Goal: Transaction & Acquisition: Obtain resource

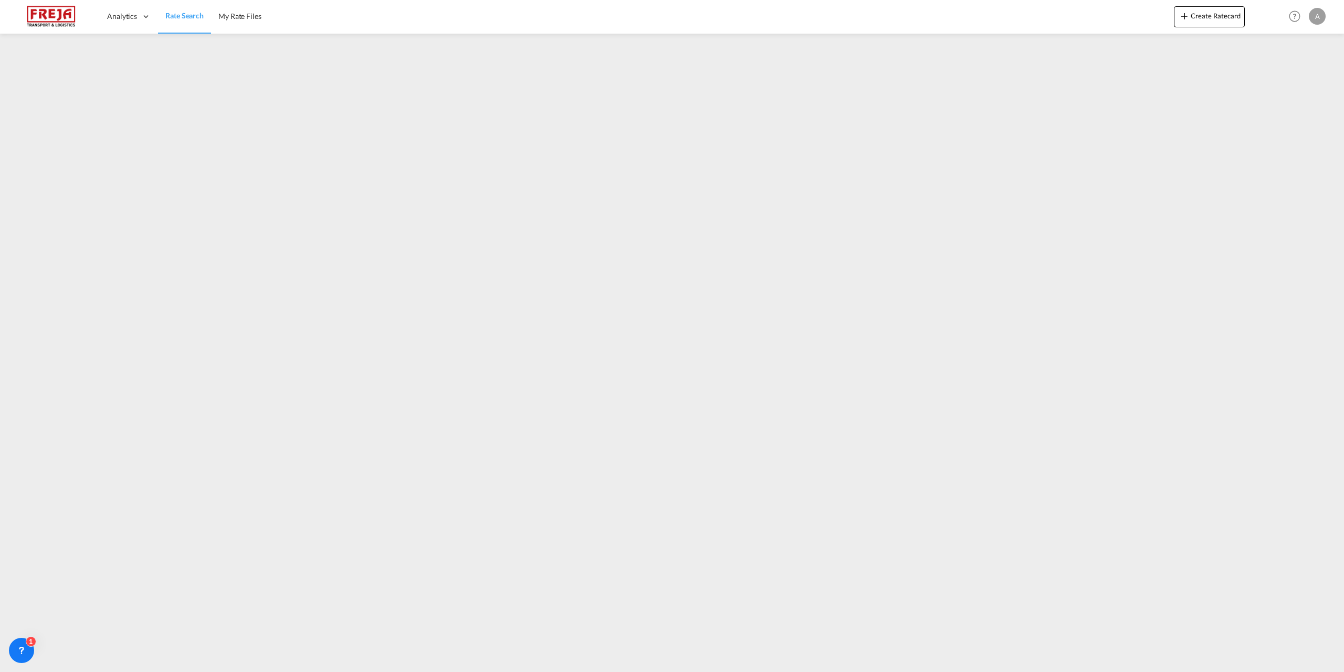
click at [193, 26] on link "Rate Search" at bounding box center [184, 16] width 53 height 34
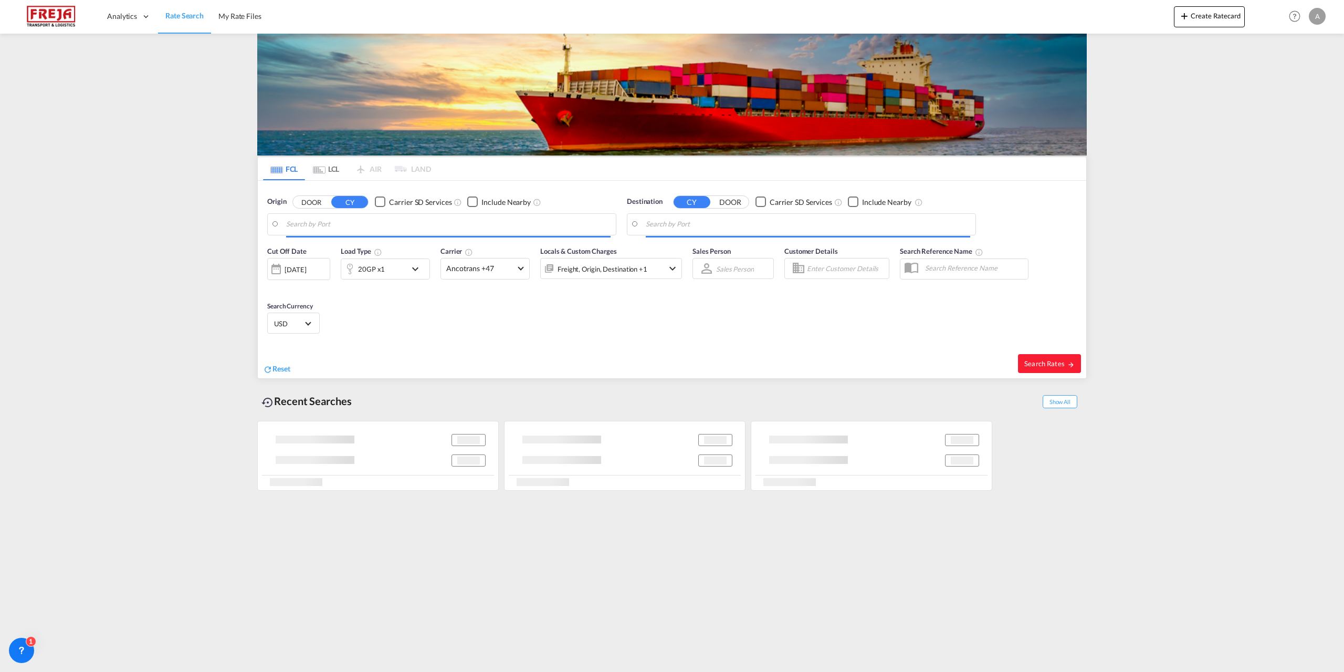
type input "[GEOGRAPHIC_DATA], [GEOGRAPHIC_DATA]"
type input "[GEOGRAPHIC_DATA], SGSIN"
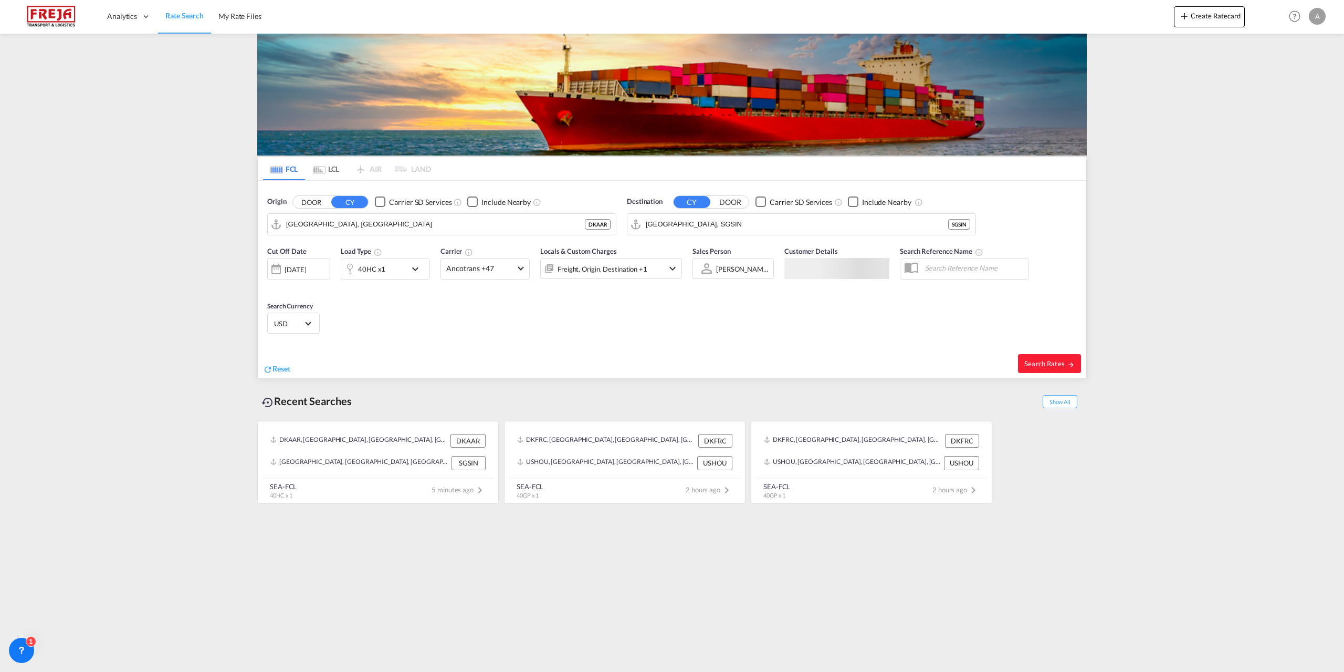
click at [321, 162] on md-tab-item "LCL" at bounding box center [326, 168] width 42 height 23
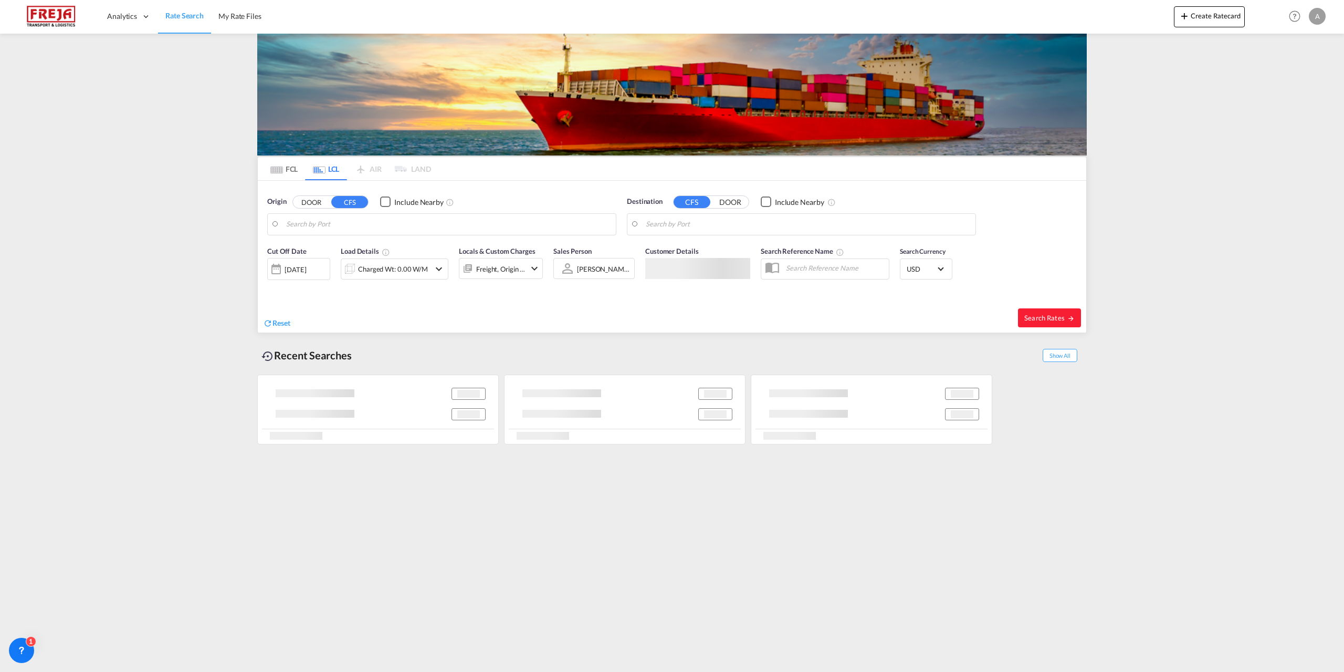
type input "DK-9300, [GEOGRAPHIC_DATA], [GEOGRAPHIC_DATA], [GEOGRAPHIC_DATA], [GEOGRAPHIC_D…"
type input "[GEOGRAPHIC_DATA], SH, CNSHA"
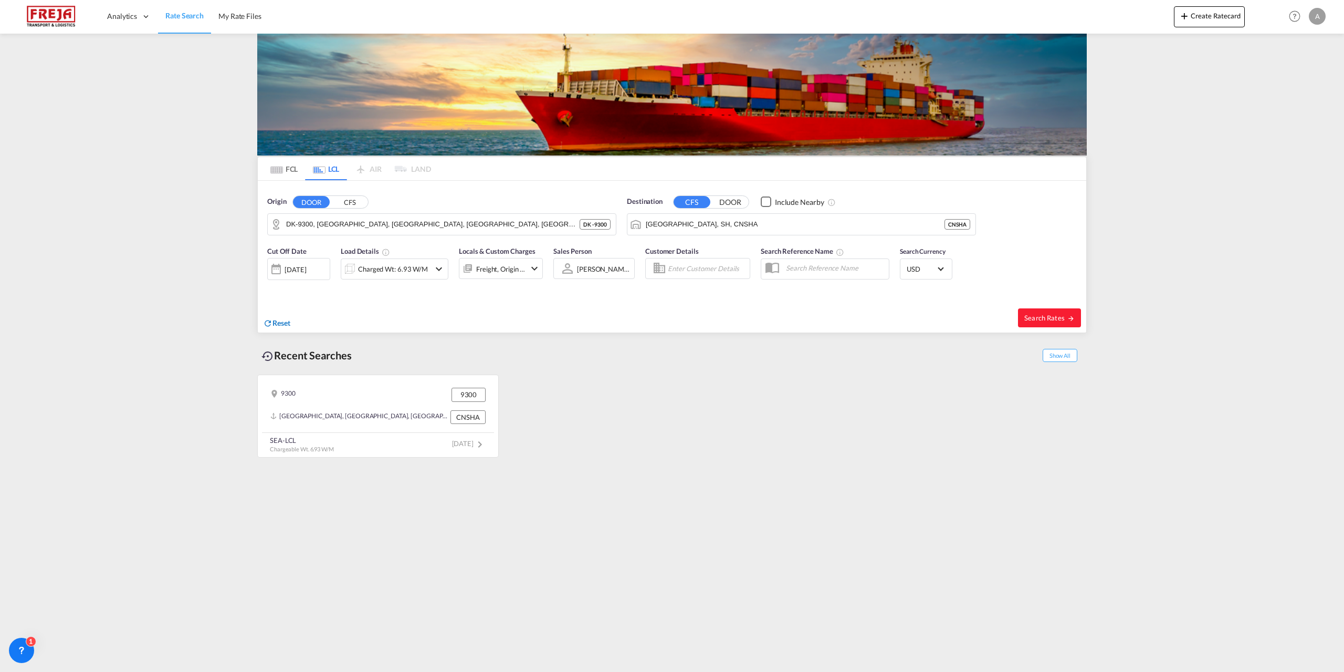
click at [277, 324] on span "Reset" at bounding box center [282, 322] width 18 height 9
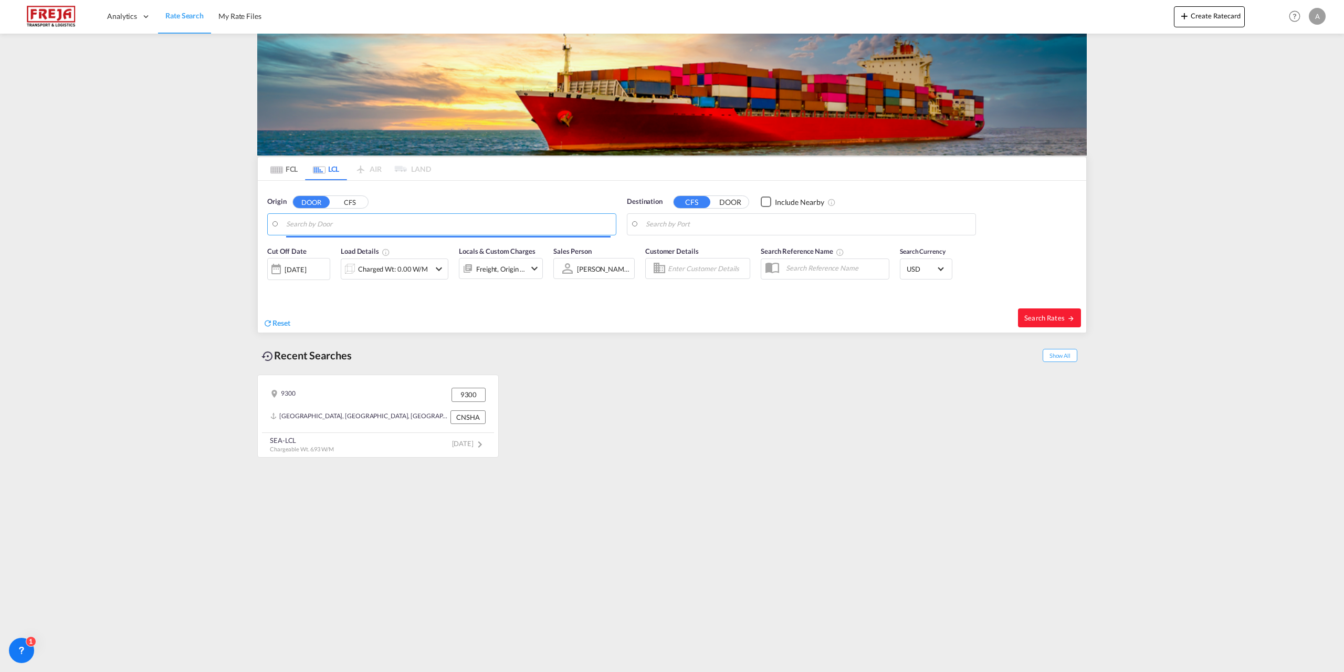
click at [337, 224] on input "Search by Door" at bounding box center [448, 224] width 325 height 16
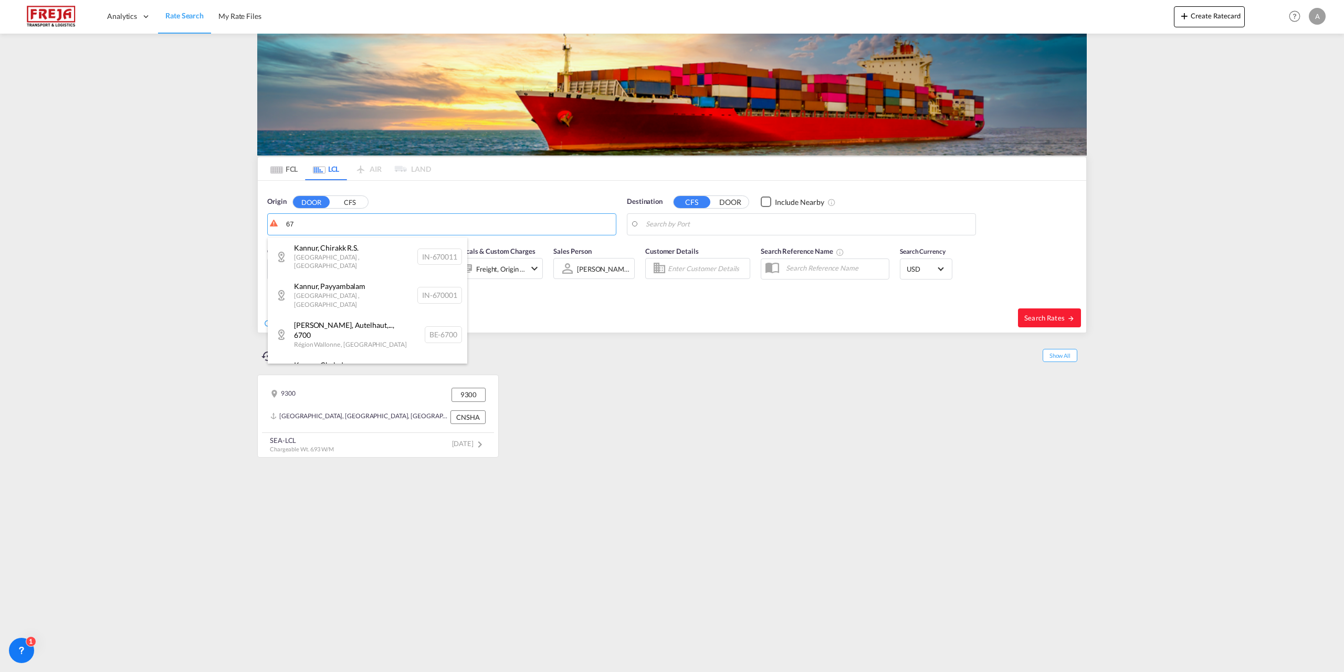
type input "6"
type input "t"
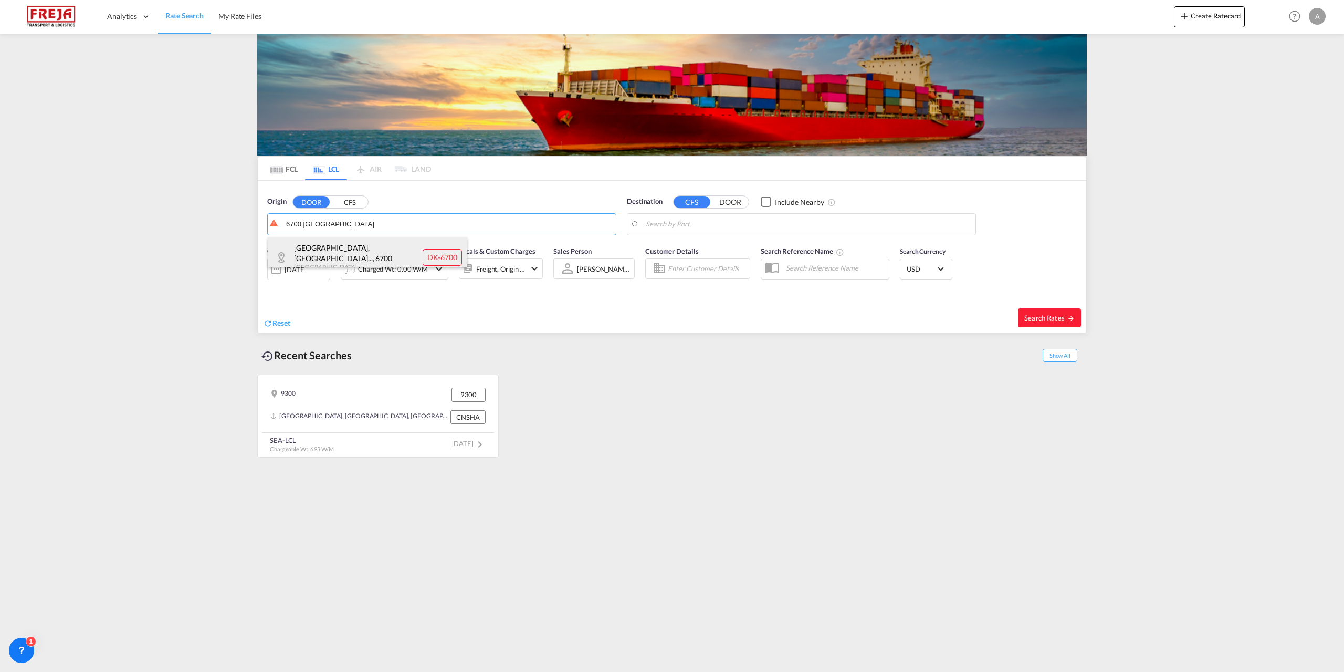
click at [326, 251] on div "[GEOGRAPHIC_DATA], [GEOGRAPHIC_DATA]... , 6700 [GEOGRAPHIC_DATA] DK-6700" at bounding box center [368, 257] width 200 height 40
type input "DK-6700, [GEOGRAPHIC_DATA], Grundtvigs, Jerne, Treenigheds, [GEOGRAPHIC_DATA], …"
click at [748, 233] on md-autocomplete-wrap "Shanghai, SH, CNSHA" at bounding box center [808, 226] width 325 height 21
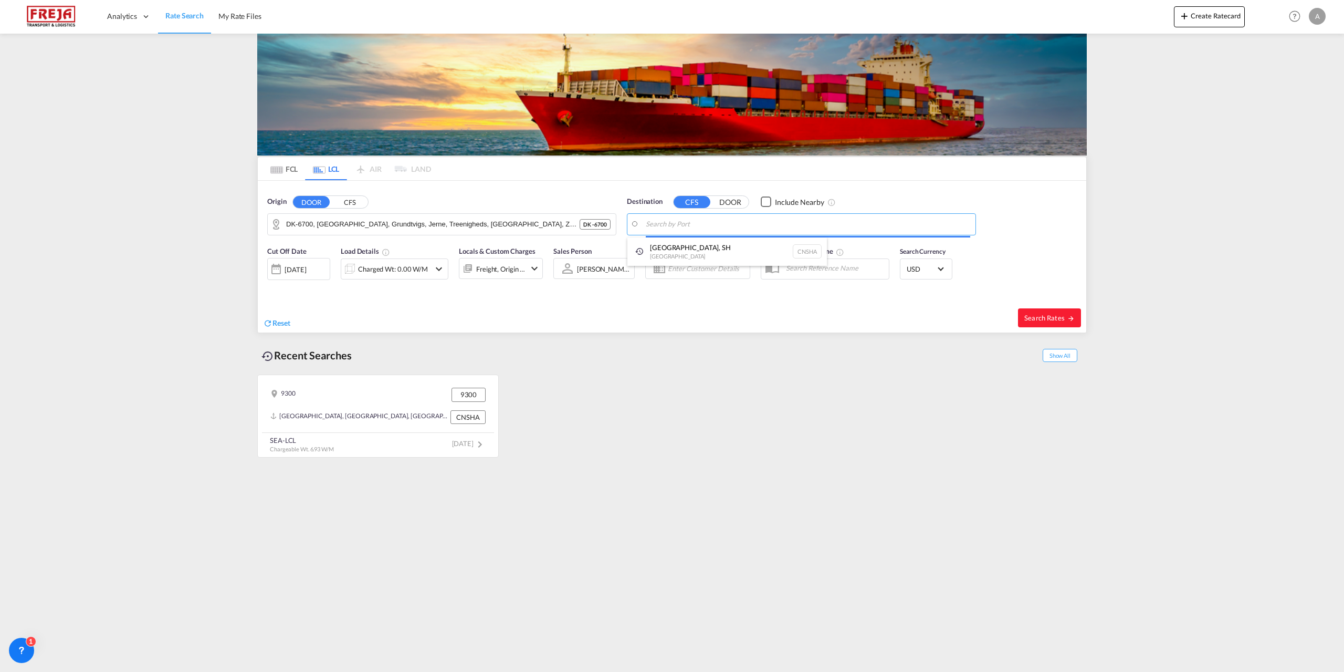
click at [740, 223] on body "Analytics Reports Dashboard Rate Search My Rate Files Analytics" at bounding box center [672, 336] width 1344 height 672
click at [659, 247] on div "Port Klan g ([GEOGRAPHIC_DATA]) [GEOGRAPHIC_DATA] MYPKG" at bounding box center [727, 253] width 200 height 32
type input "[GEOGRAPHIC_DATA] ([GEOGRAPHIC_DATA]), MYPKG"
click at [442, 265] on md-icon "icon-chevron-down" at bounding box center [439, 269] width 13 height 13
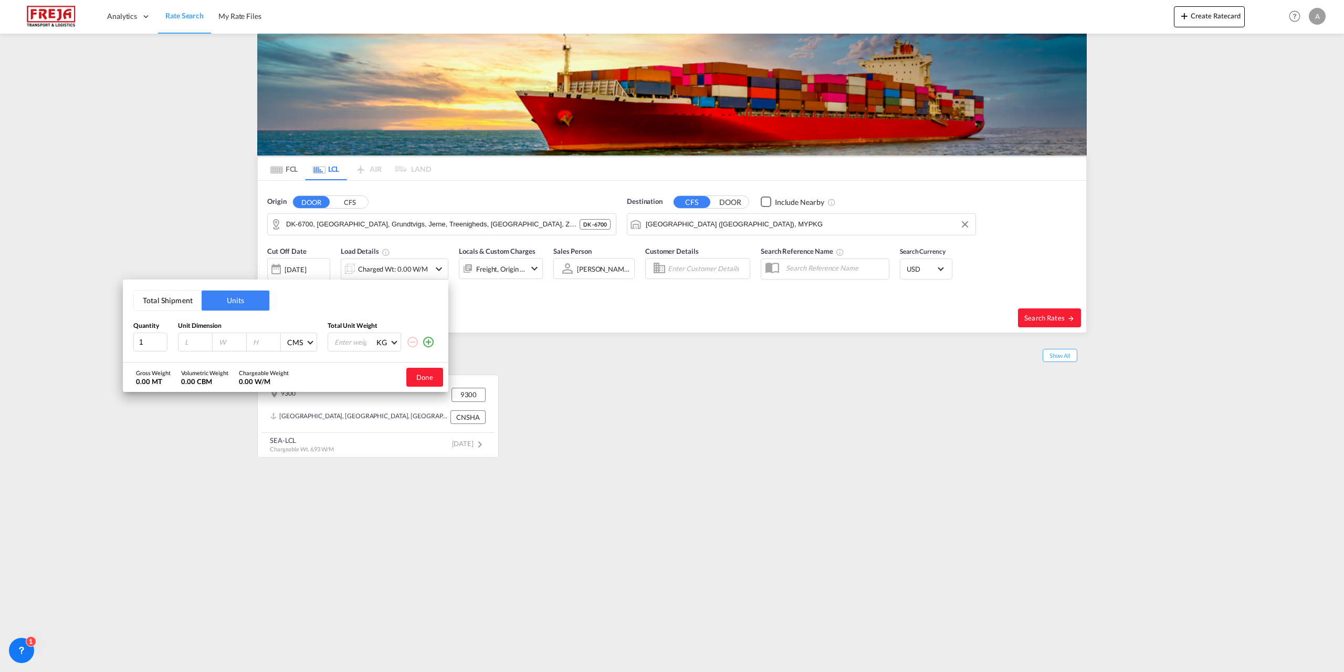
click at [192, 342] on input "number" at bounding box center [198, 341] width 28 height 9
type input "120"
type input "80"
type input "75"
type input "220"
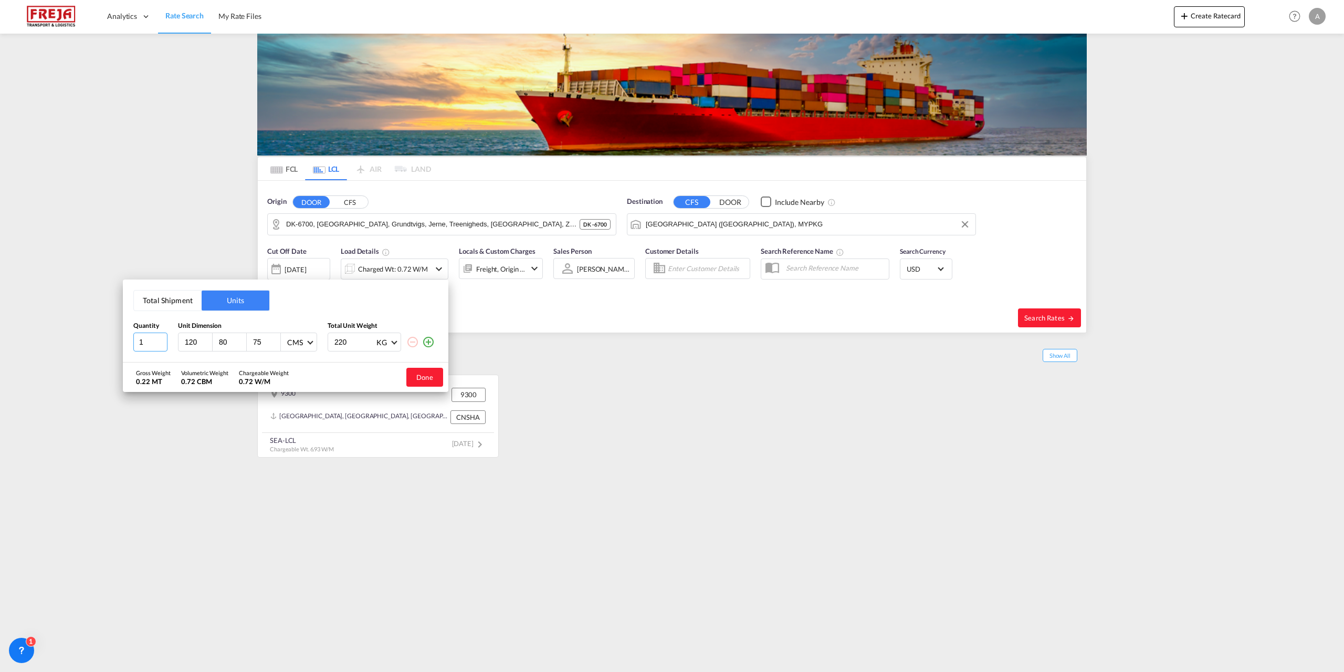
drag, startPoint x: 152, startPoint y: 342, endPoint x: 90, endPoint y: 337, distance: 62.2
click at [90, 337] on div "Total Shipment Units Quantity Unit Dimension Total Unit Weight 1 120 80 75 CMS …" at bounding box center [672, 336] width 1344 height 672
type input "5"
click at [423, 380] on button "Done" at bounding box center [424, 377] width 37 height 19
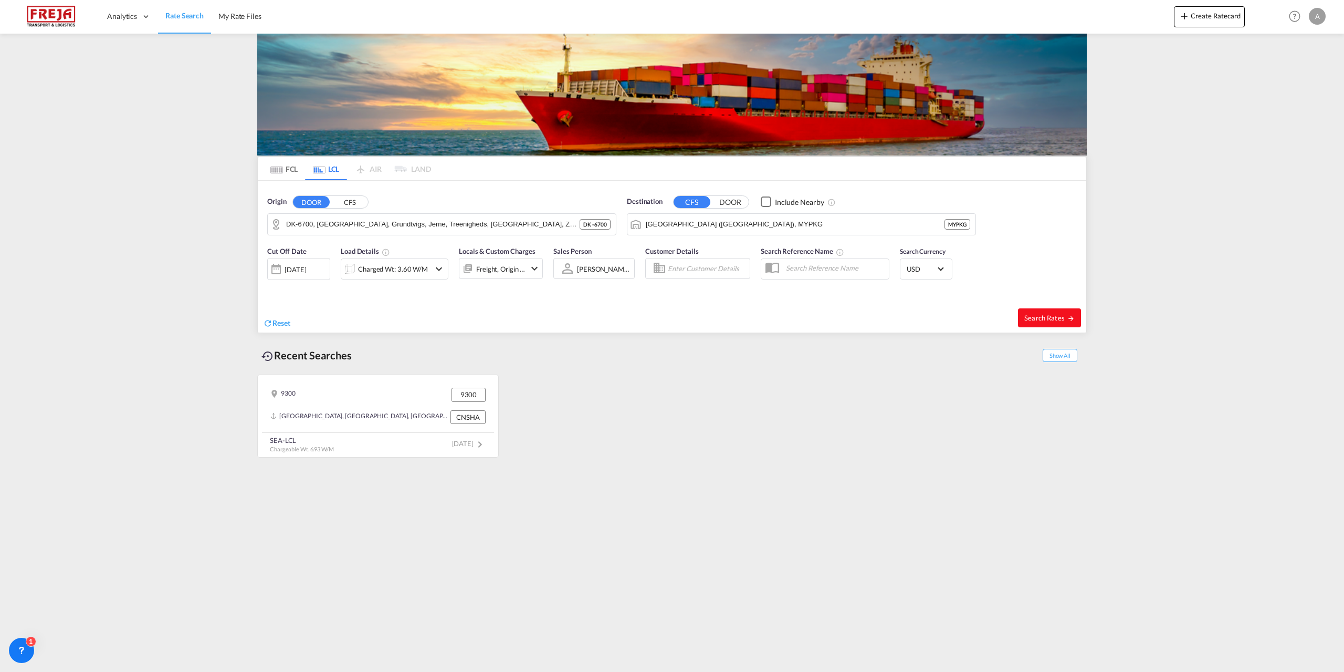
click at [1051, 315] on span "Search Rates" at bounding box center [1049, 317] width 50 height 8
type input "6700 to MYPKG / [DATE]"
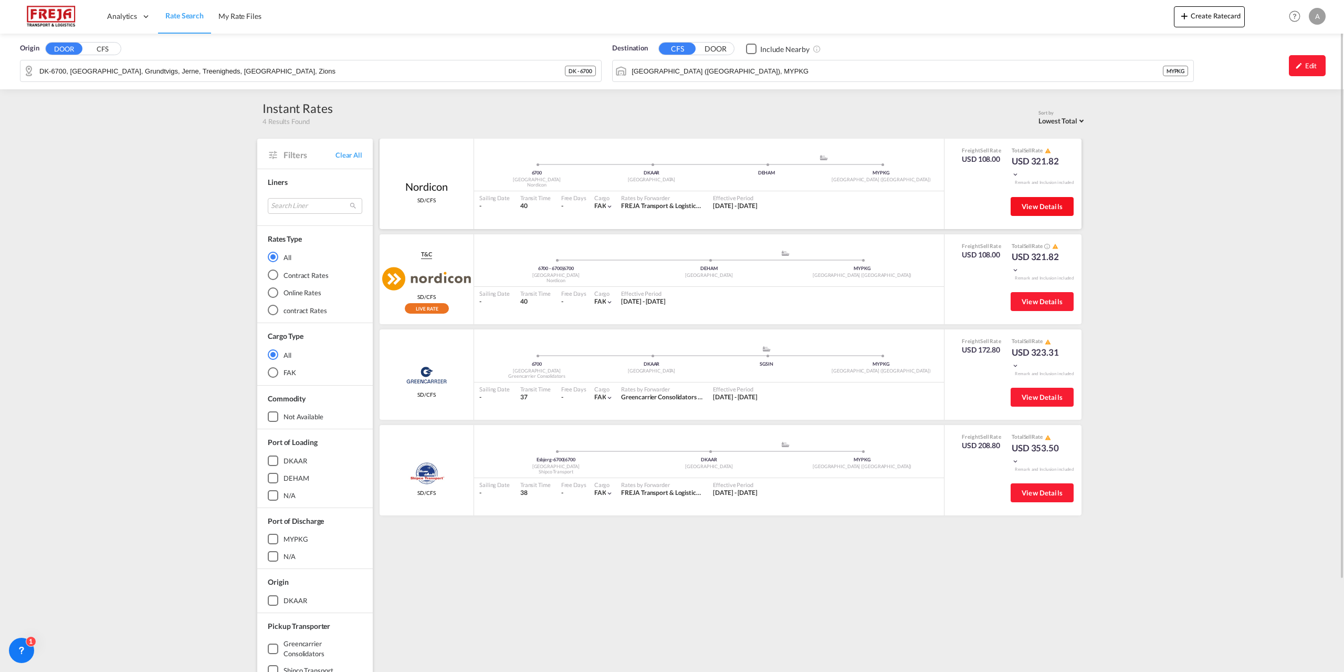
click at [1053, 203] on span "View Details" at bounding box center [1042, 206] width 41 height 8
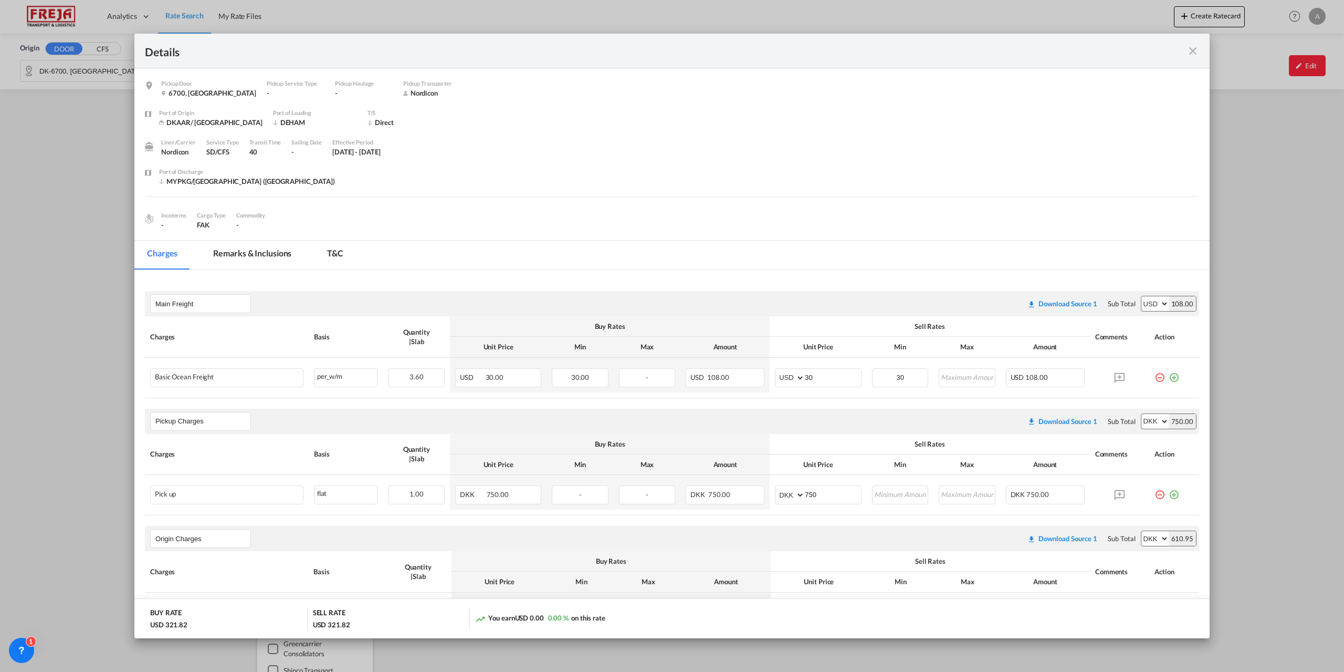
click at [1192, 51] on md-icon "icon-close fg-AAA8AD m-0 cursor" at bounding box center [1193, 51] width 13 height 13
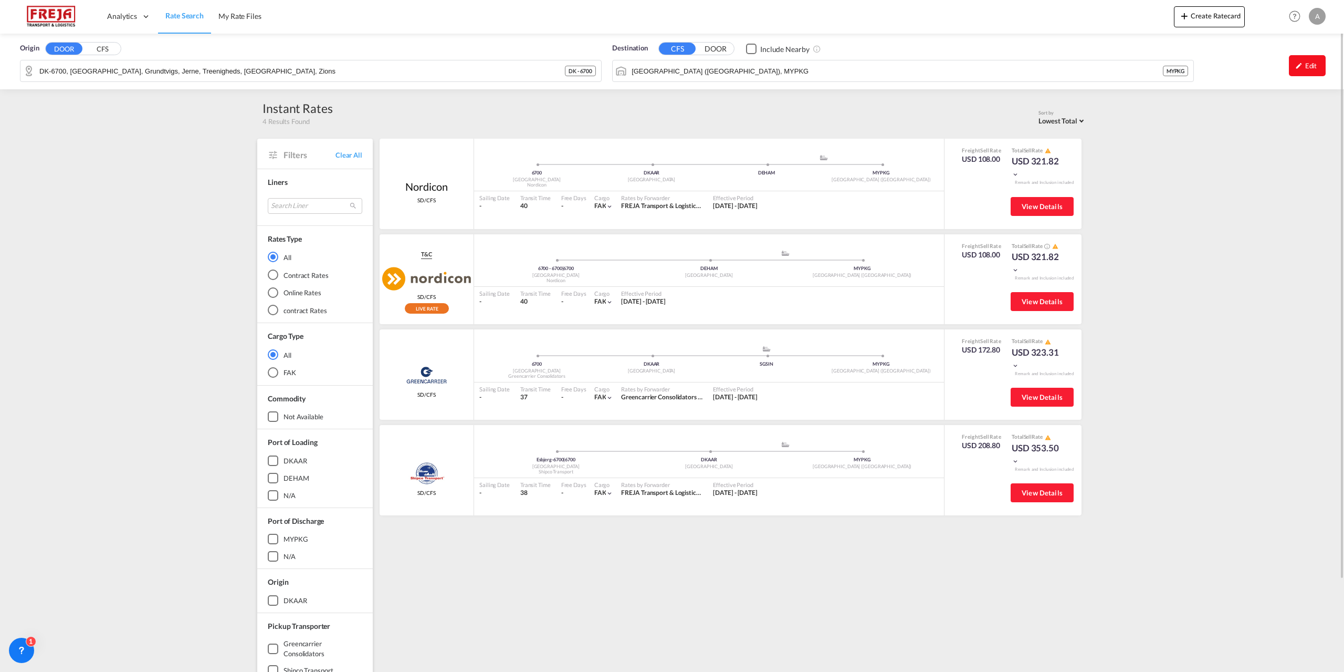
click at [1312, 64] on div "Edit" at bounding box center [1307, 65] width 37 height 21
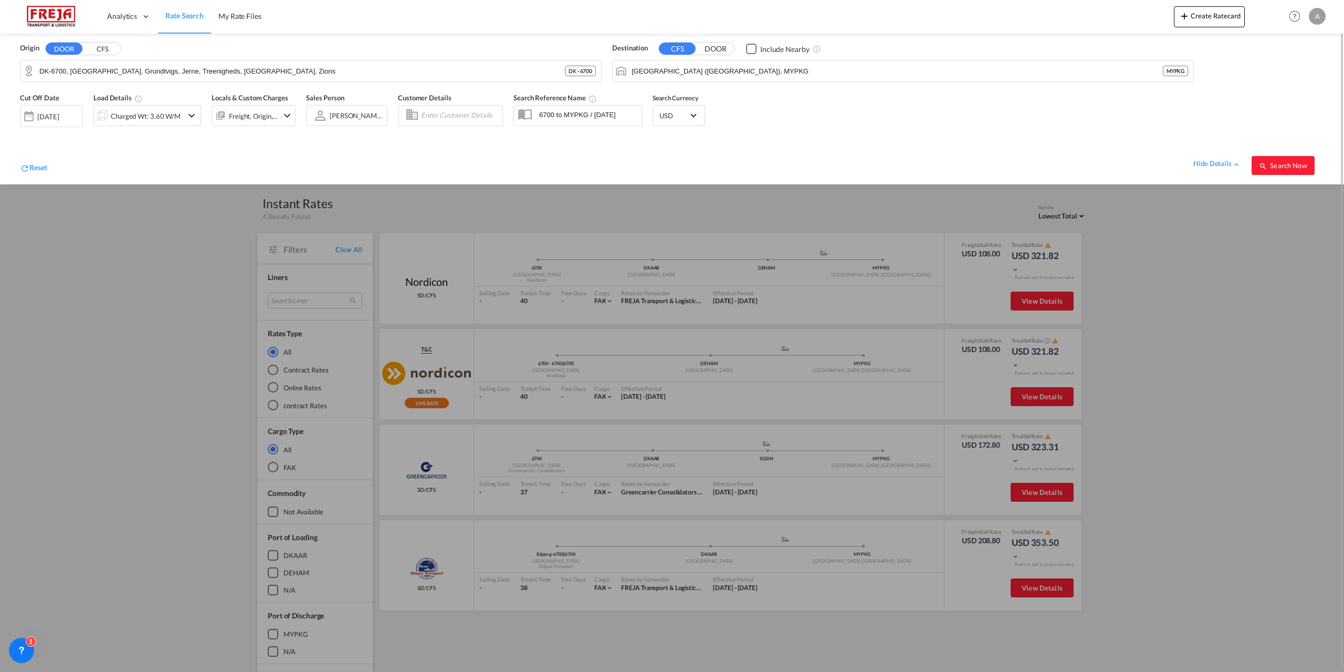
click at [192, 114] on md-icon "icon-chevron-down" at bounding box center [191, 115] width 13 height 13
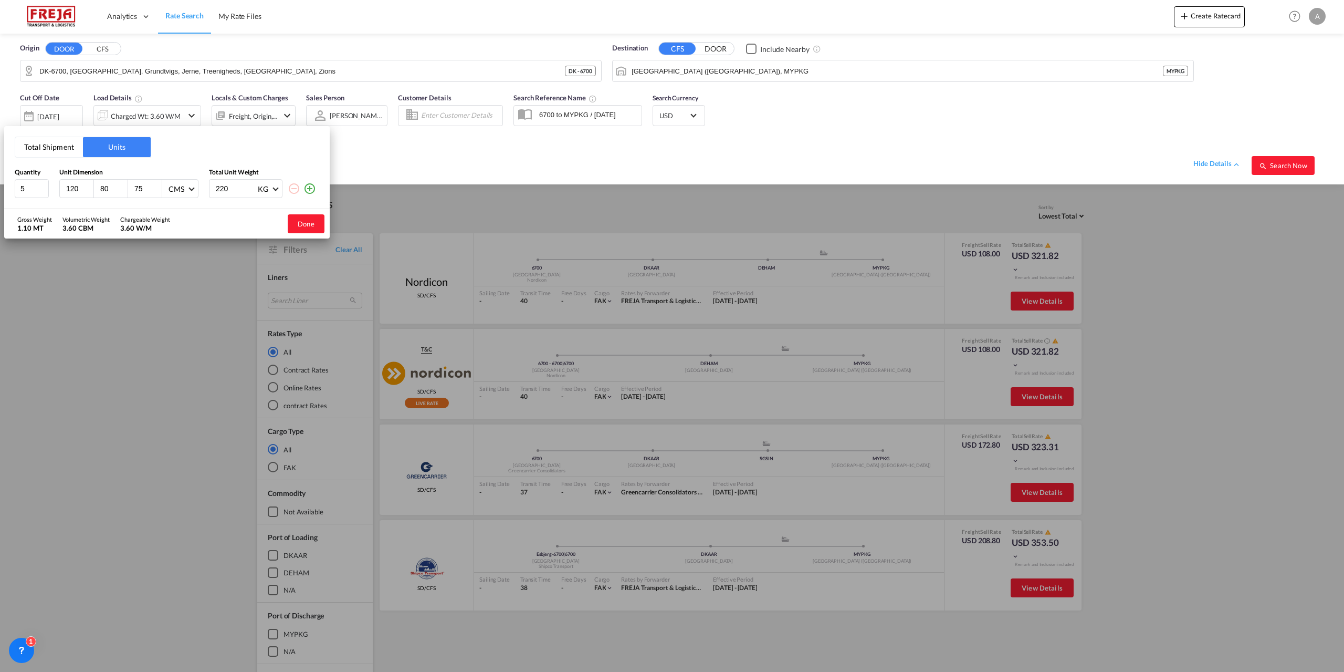
click at [515, 162] on div "Total Shipment Units Quantity Unit Dimension Total Unit Weight 5 120 80 75 CMS …" at bounding box center [672, 336] width 1344 height 672
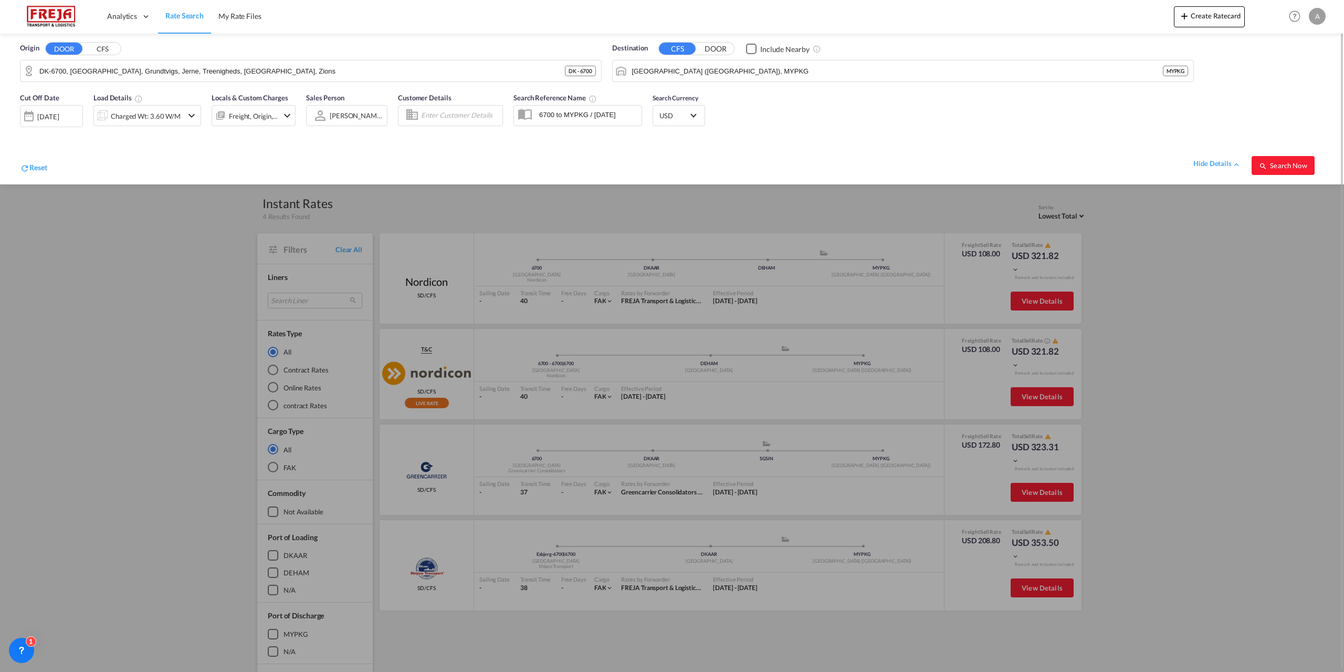
click at [1055, 300] on div at bounding box center [672, 336] width 1344 height 672
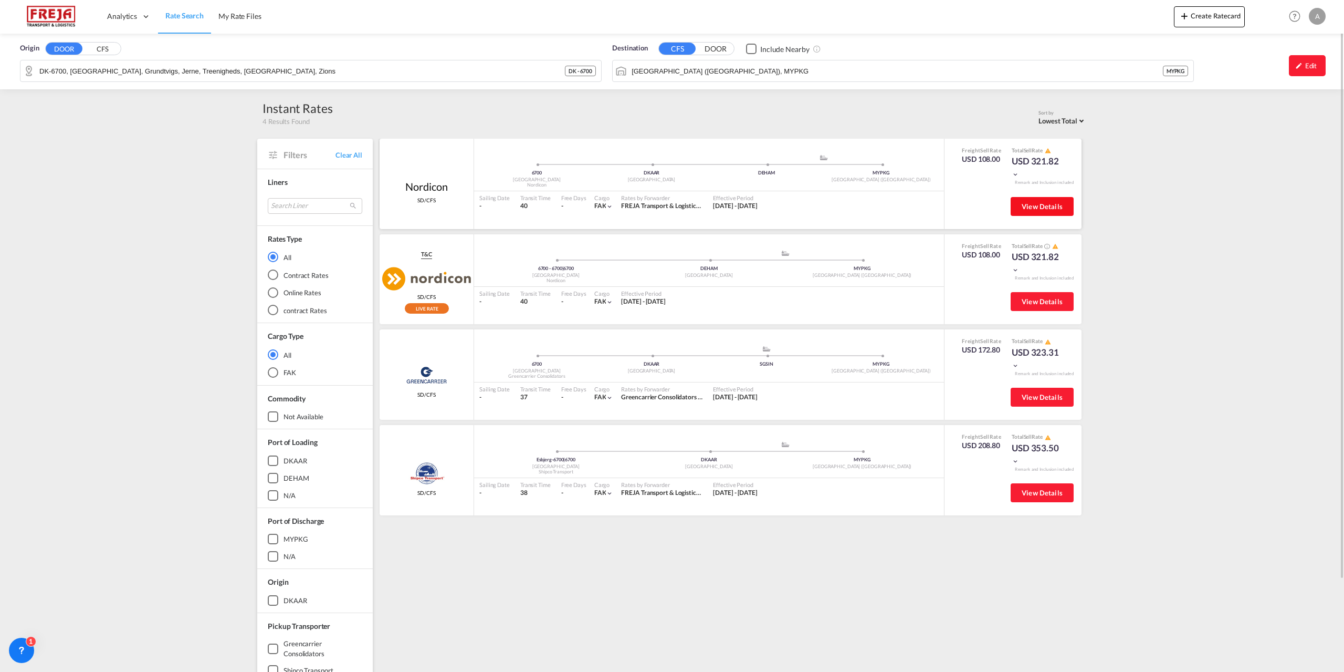
click at [1038, 202] on span "View Details" at bounding box center [1042, 206] width 41 height 8
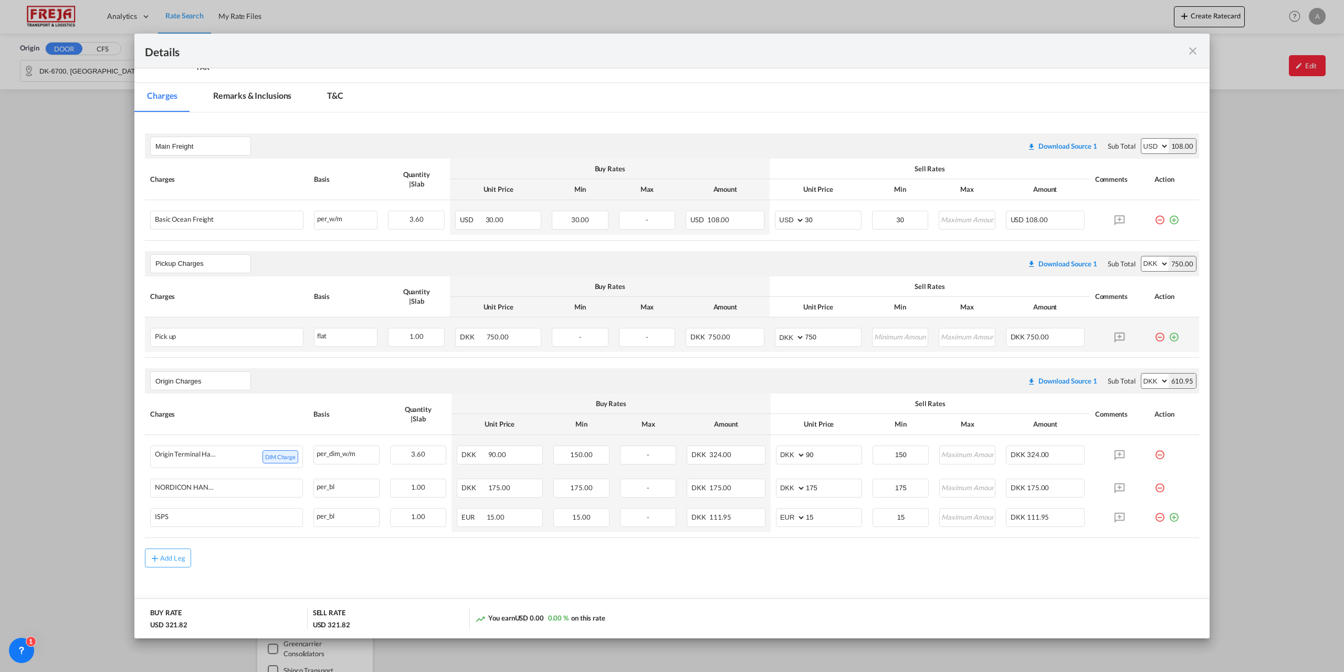
scroll to position [177, 0]
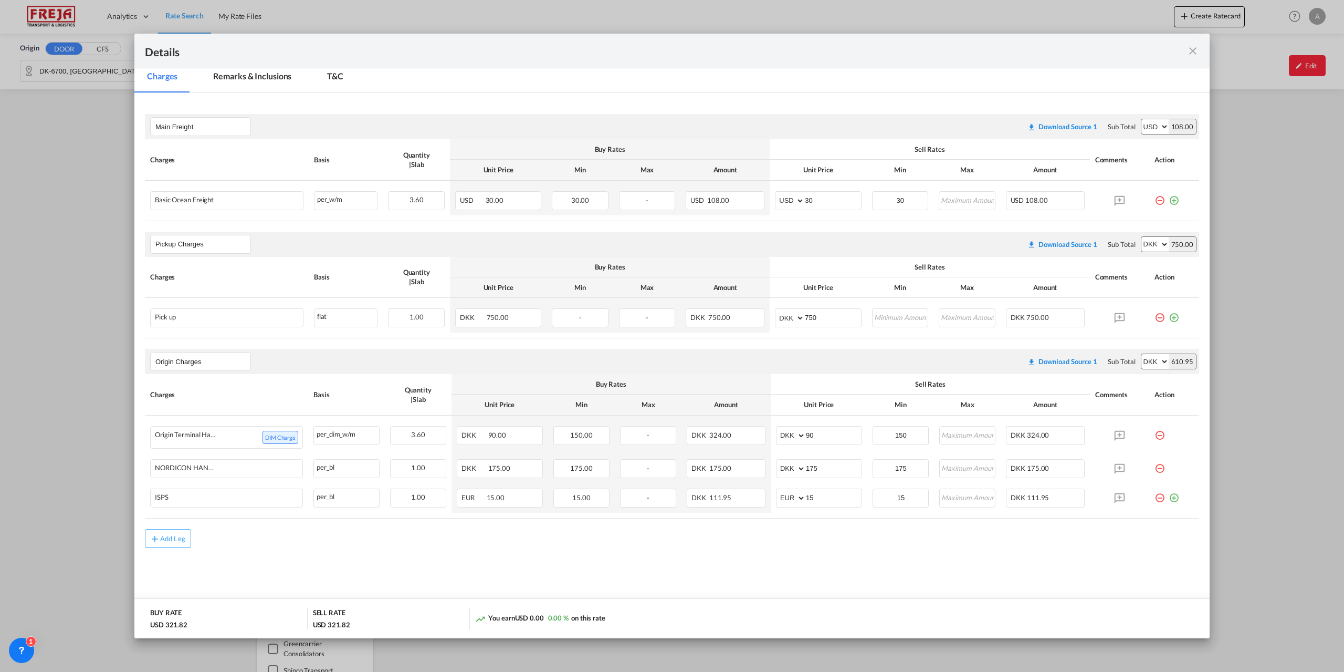
click at [1197, 50] on md-icon "icon-close fg-AAA8AD m-0 cursor" at bounding box center [1193, 51] width 13 height 13
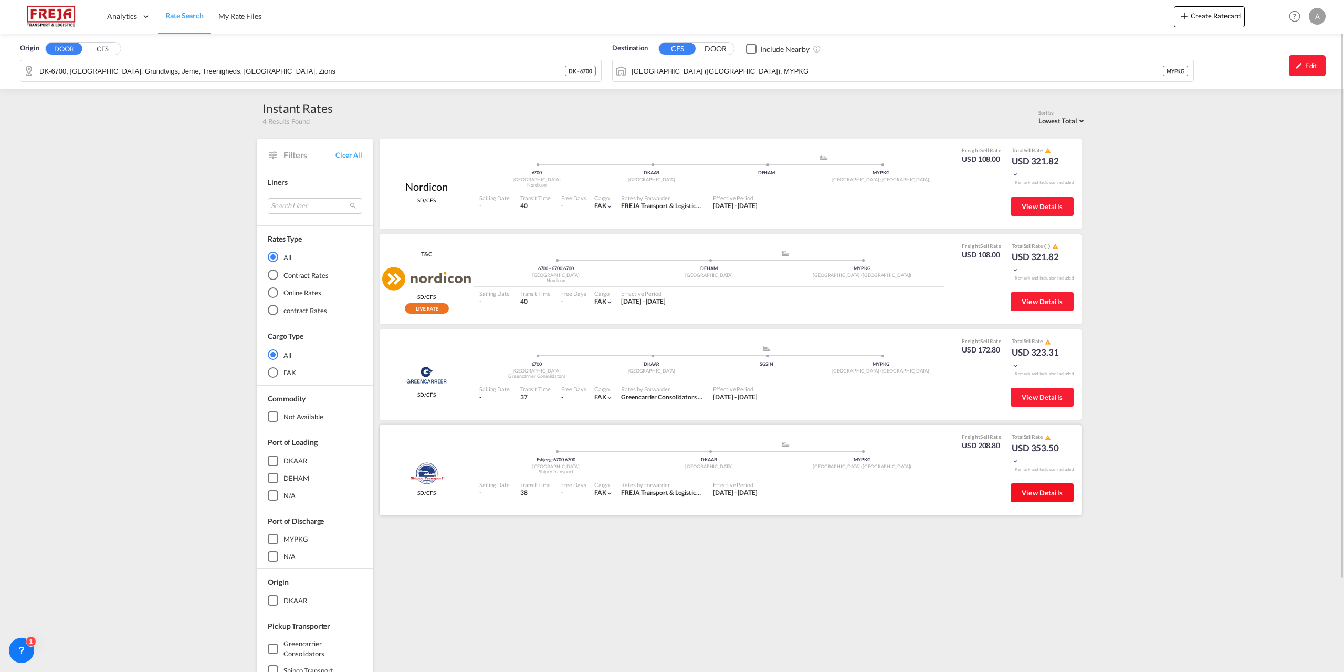
click at [1055, 487] on button "View Details" at bounding box center [1042, 492] width 63 height 19
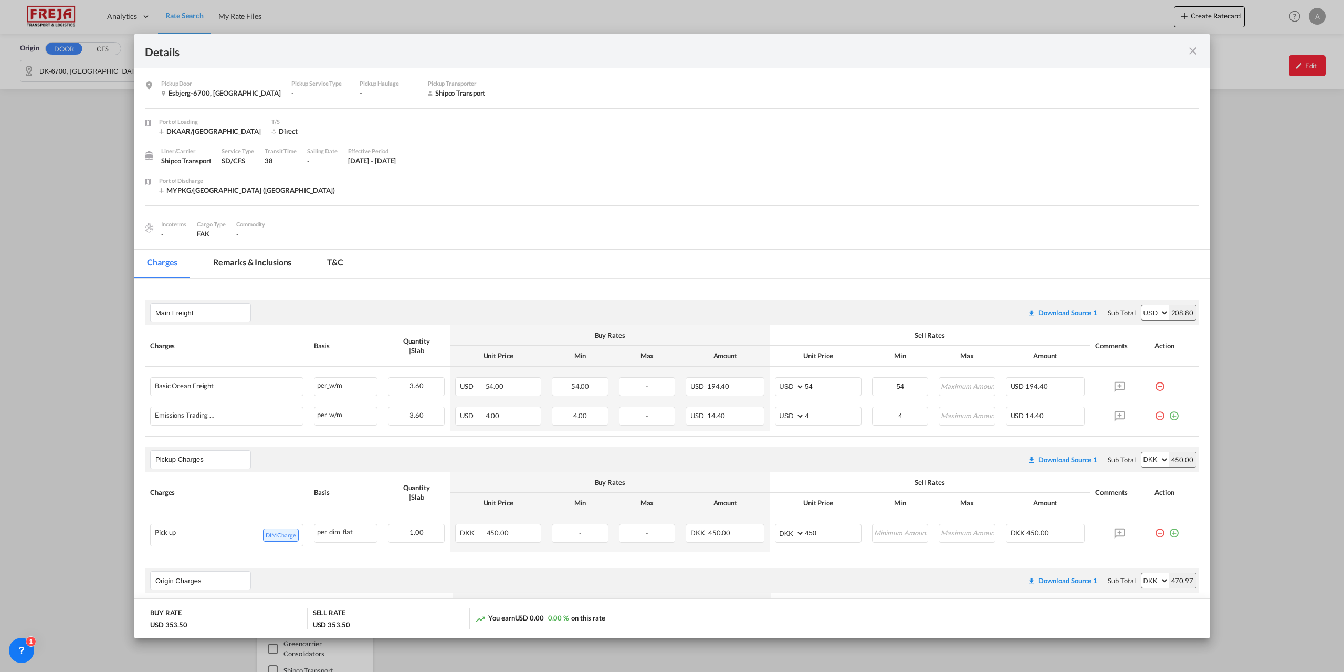
click at [1194, 50] on md-icon "icon-close fg-AAA8AD m-0 cursor" at bounding box center [1193, 51] width 13 height 13
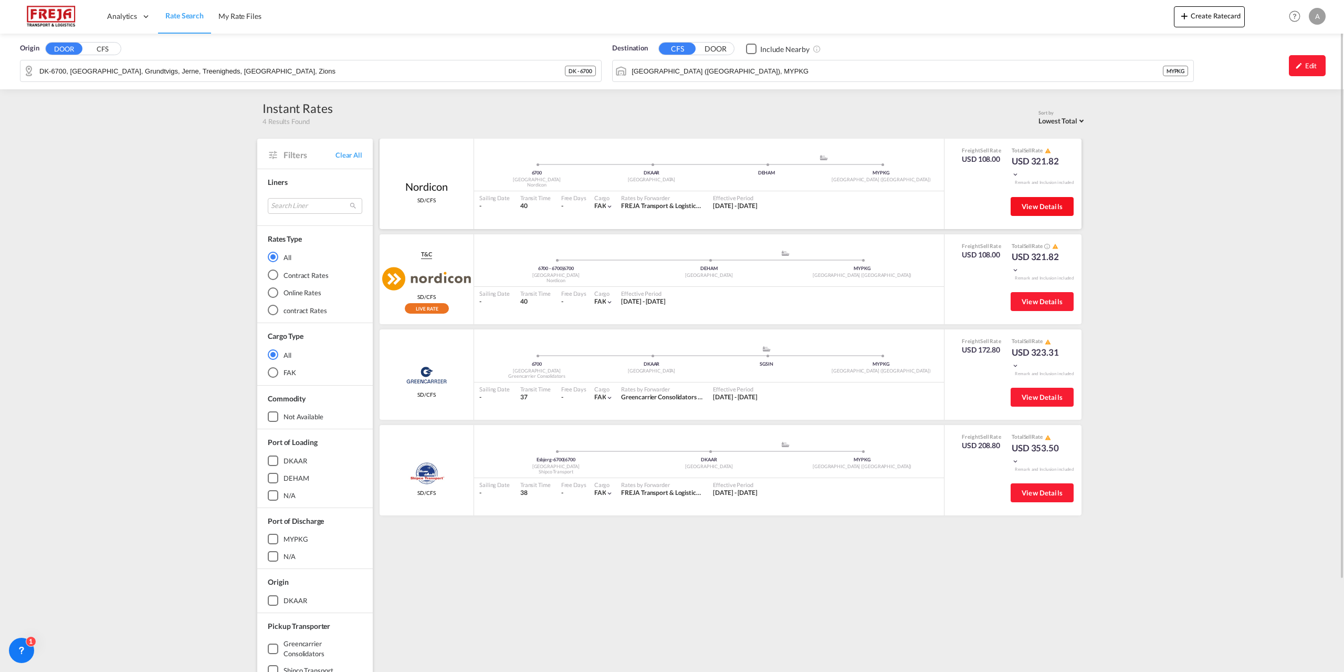
click at [1028, 200] on button "View Details" at bounding box center [1042, 206] width 63 height 19
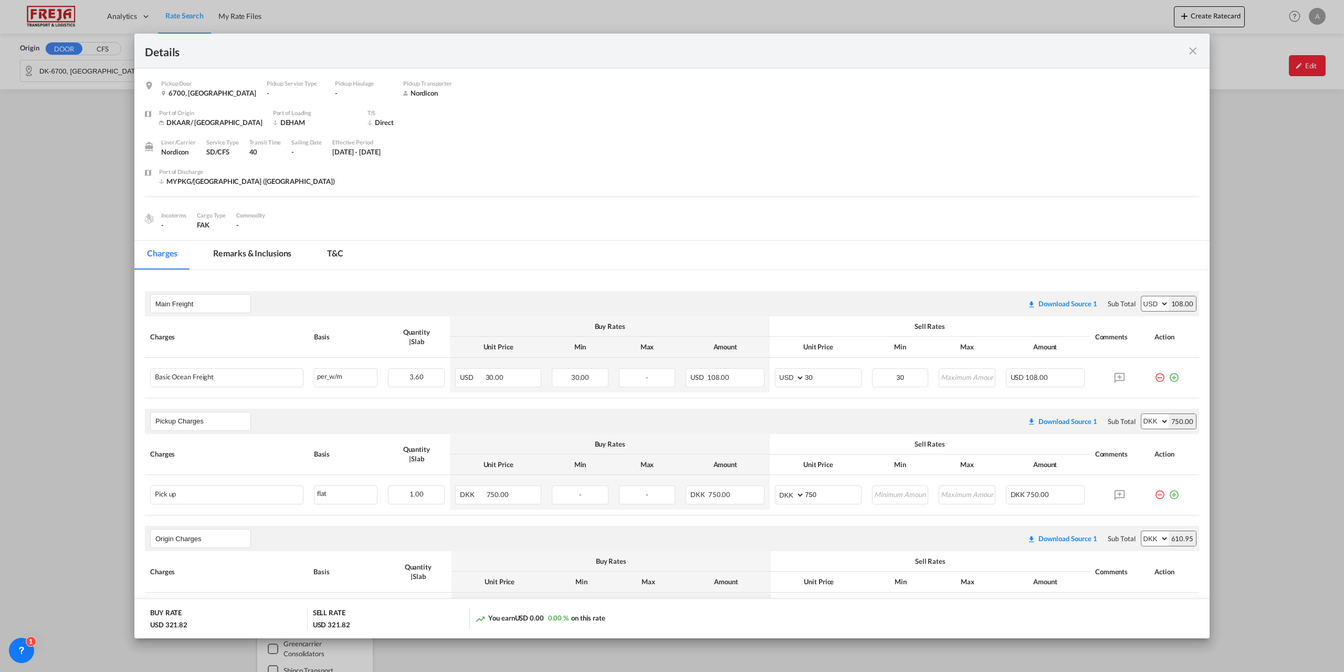
scroll to position [105, 0]
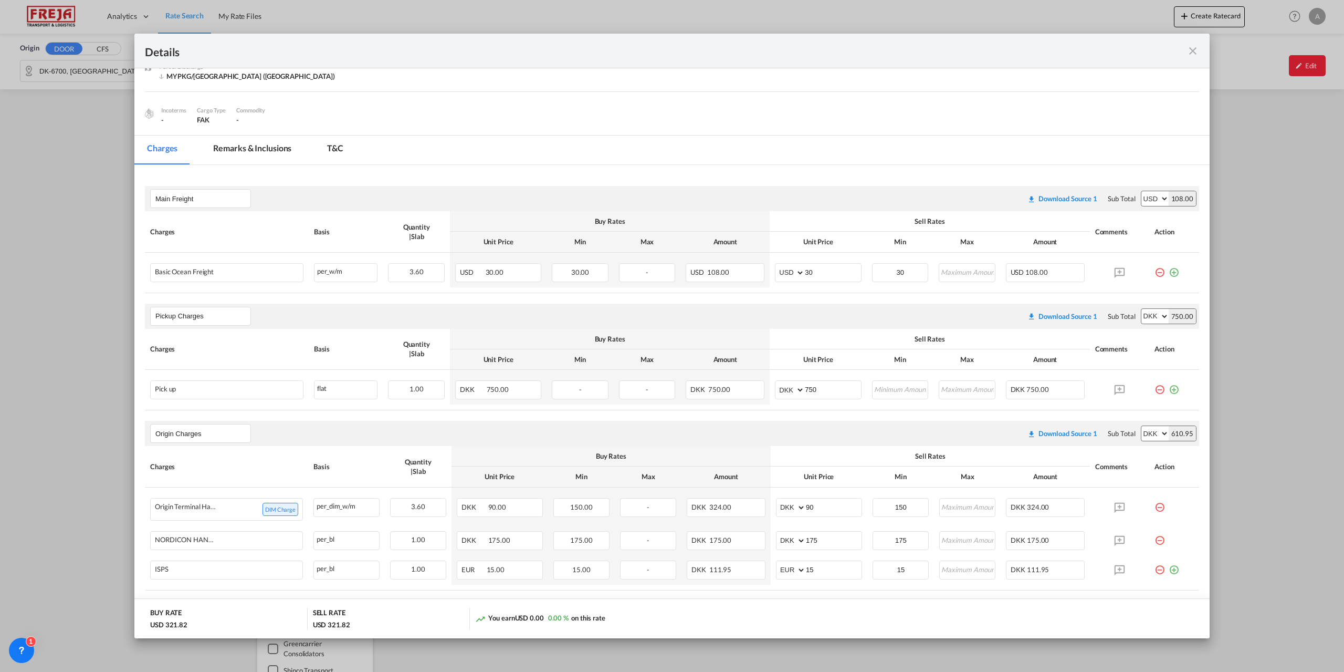
click at [1189, 45] on md-icon "icon-close fg-AAA8AD m-0 cursor" at bounding box center [1193, 51] width 13 height 13
